Goal: Task Accomplishment & Management: Use online tool/utility

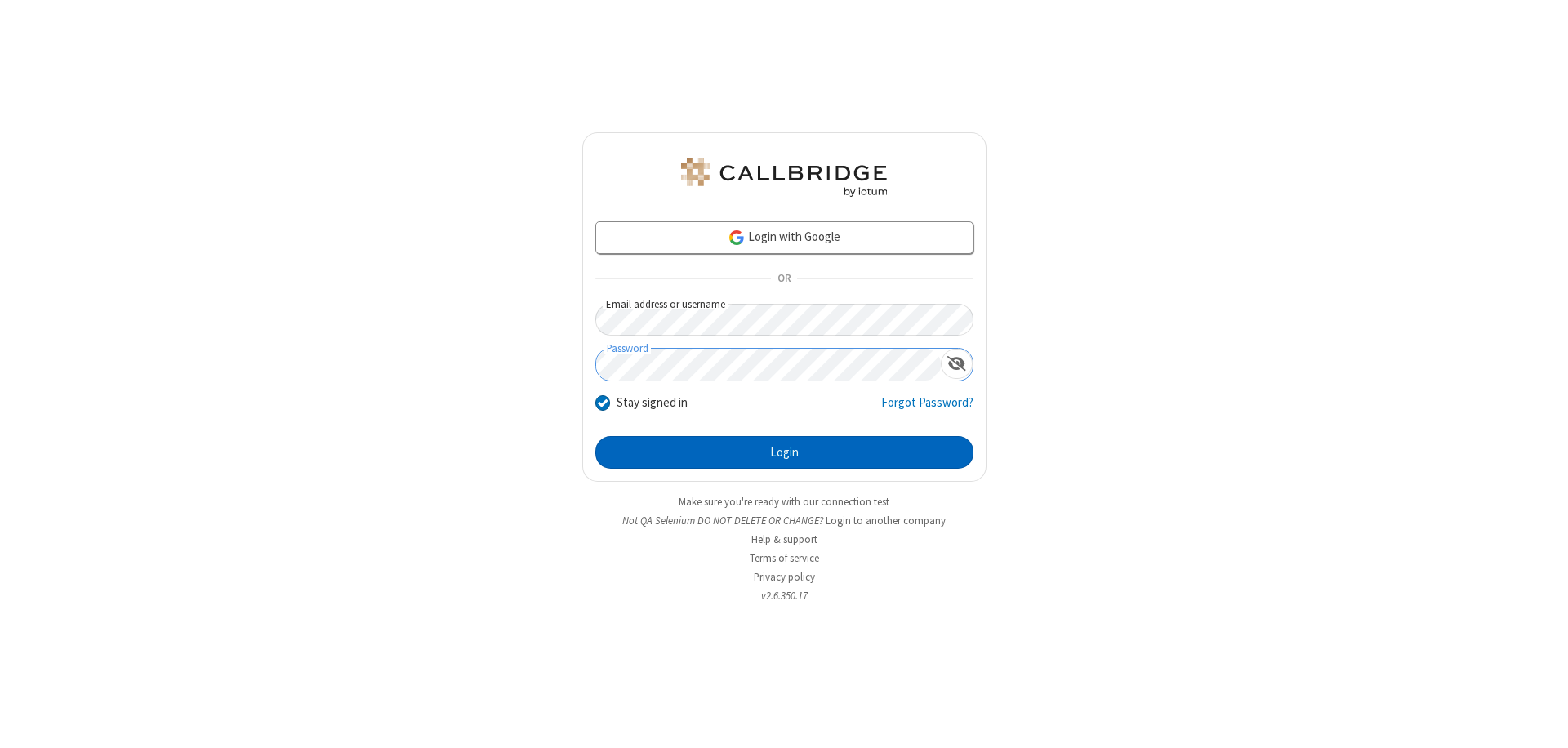
click at [784, 452] on button "Login" at bounding box center [785, 452] width 378 height 33
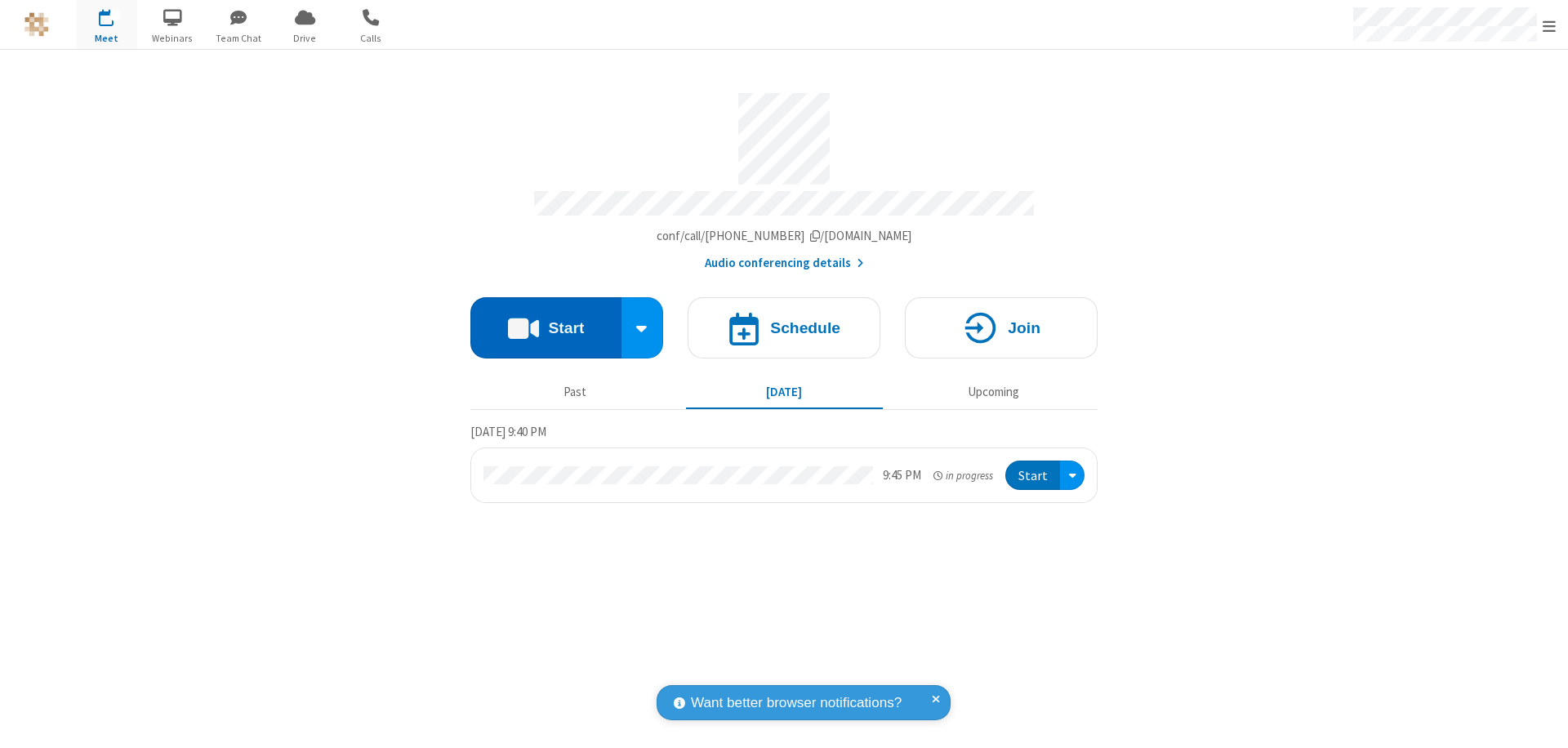
click at [545, 320] on button "Start" at bounding box center [546, 328] width 151 height 61
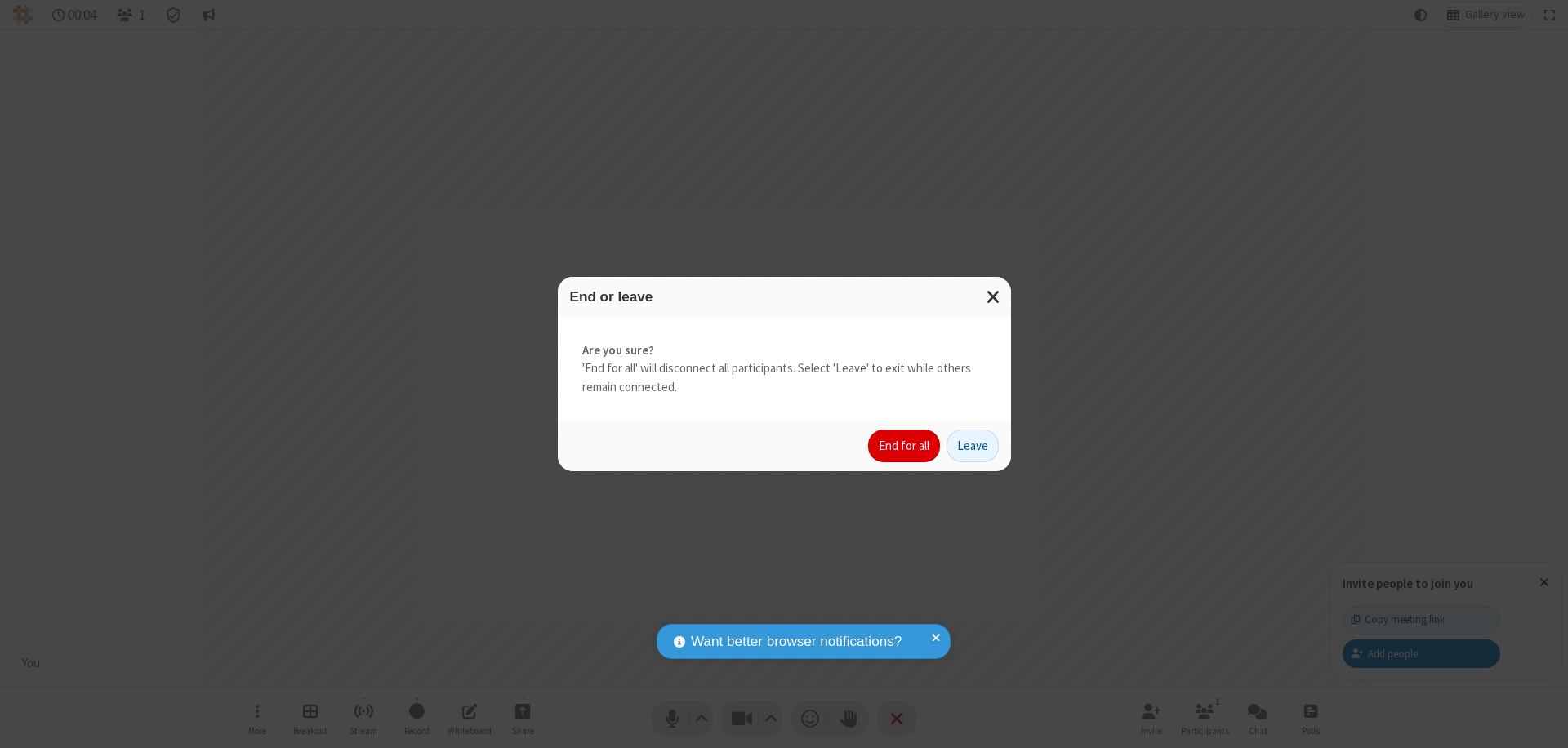
click at [905, 446] on button "End for all" at bounding box center [904, 445] width 72 height 33
